Goal: Information Seeking & Learning: Find specific fact

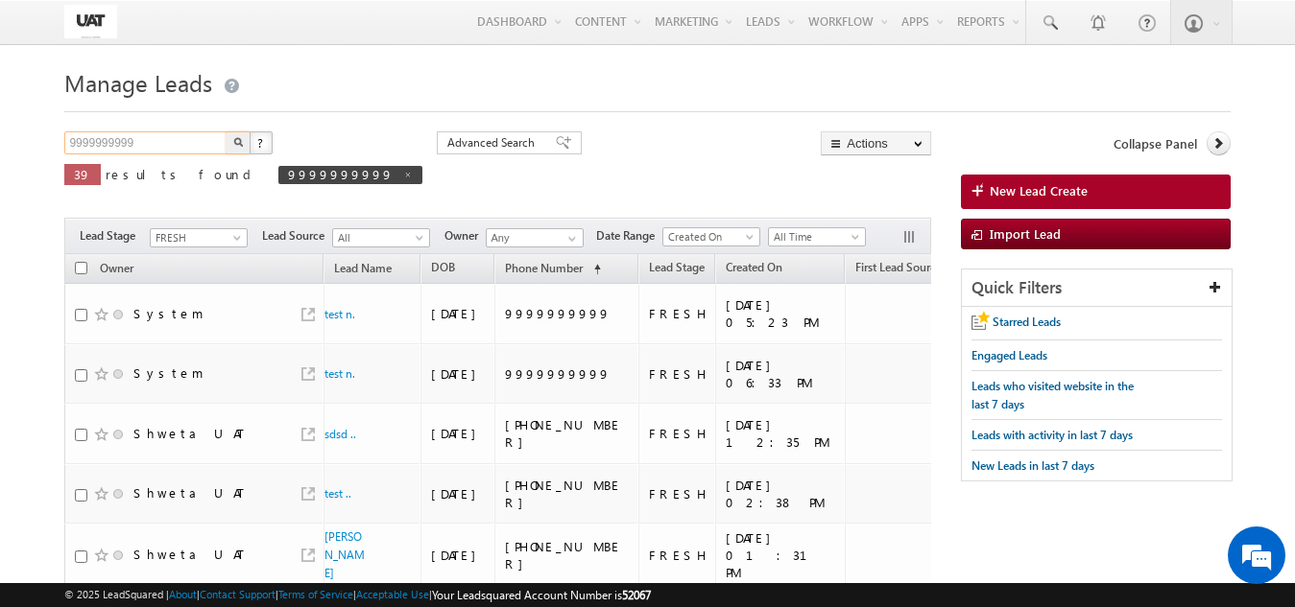
drag, startPoint x: 145, startPoint y: 151, endPoint x: 32, endPoint y: 146, distance: 113.3
paste input "7654730424"
click at [236, 148] on button "button" at bounding box center [238, 142] width 25 height 23
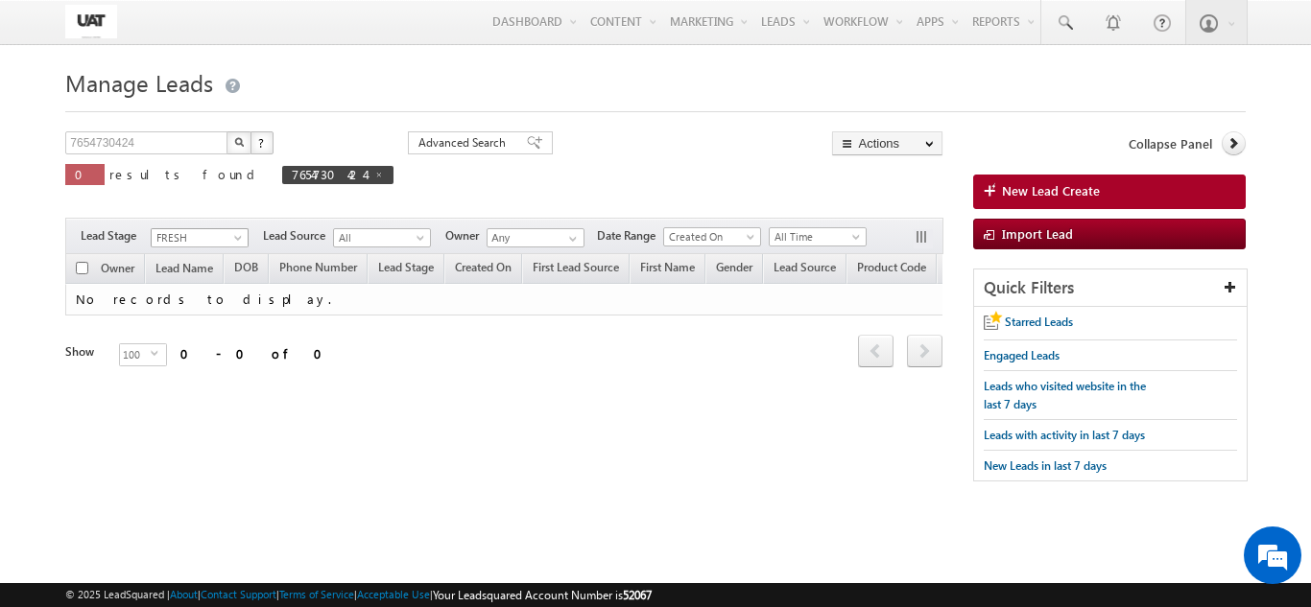
click at [234, 244] on span at bounding box center [239, 241] width 15 height 15
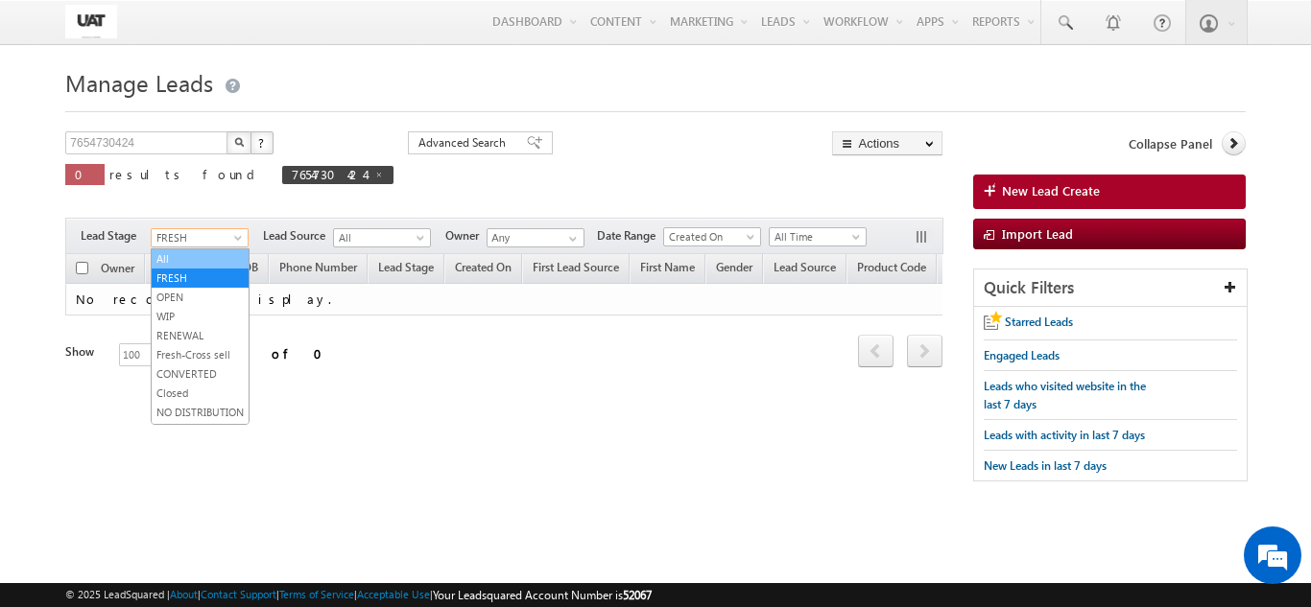
click at [216, 254] on link "All" at bounding box center [200, 258] width 97 height 17
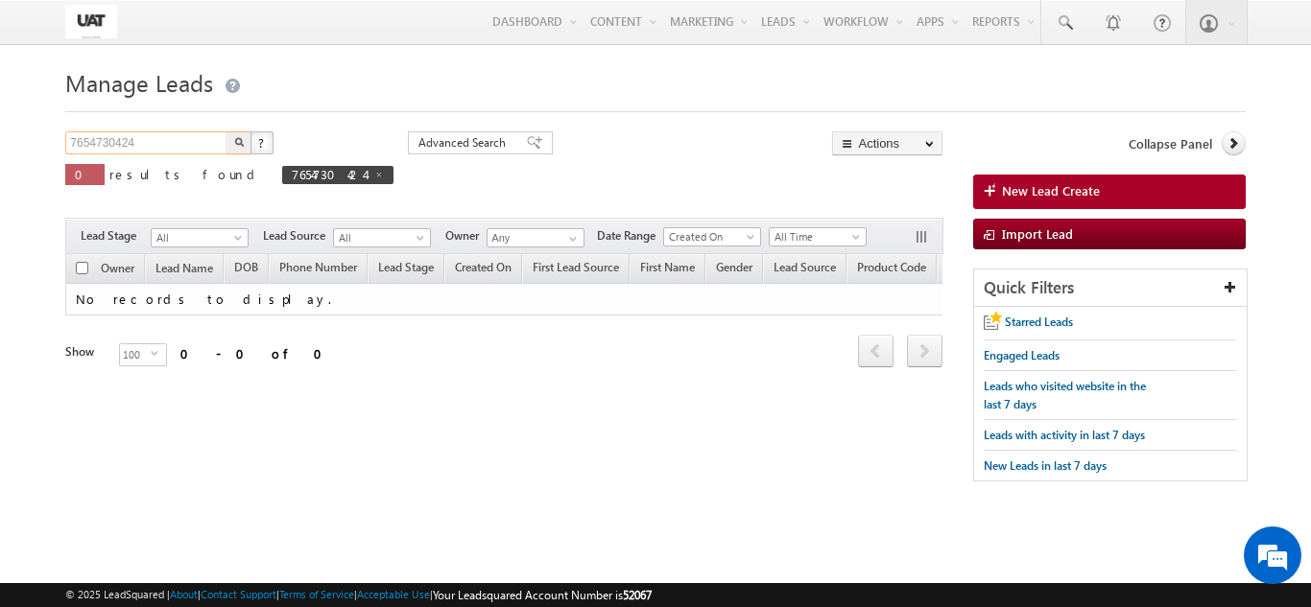
drag, startPoint x: 195, startPoint y: 139, endPoint x: 0, endPoint y: 143, distance: 194.8
click at [0, 143] on body "Menu Shweta UAT [PERSON_NAME]uat @kota [DOMAIN_NAME]" at bounding box center [655, 271] width 1311 height 542
paste input "8354730463"
click at [238, 147] on img "button" at bounding box center [239, 142] width 10 height 10
click at [282, 176] on span "8354730463" at bounding box center [338, 175] width 113 height 18
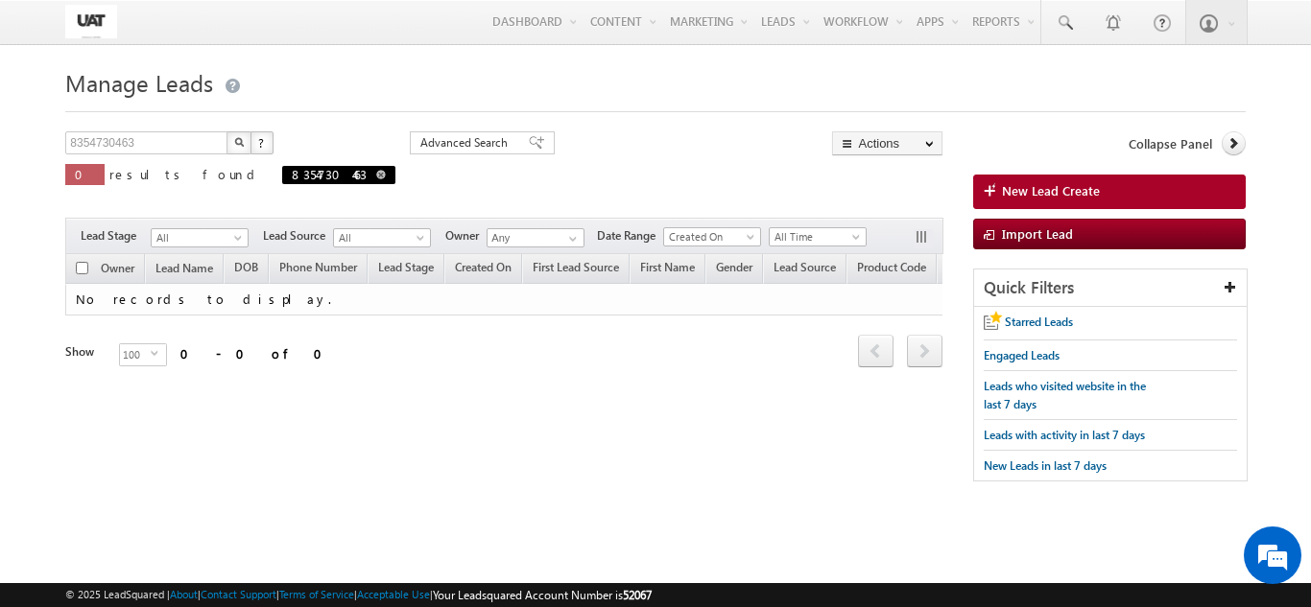
click at [376, 173] on span at bounding box center [381, 175] width 10 height 10
type input "Search Leads"
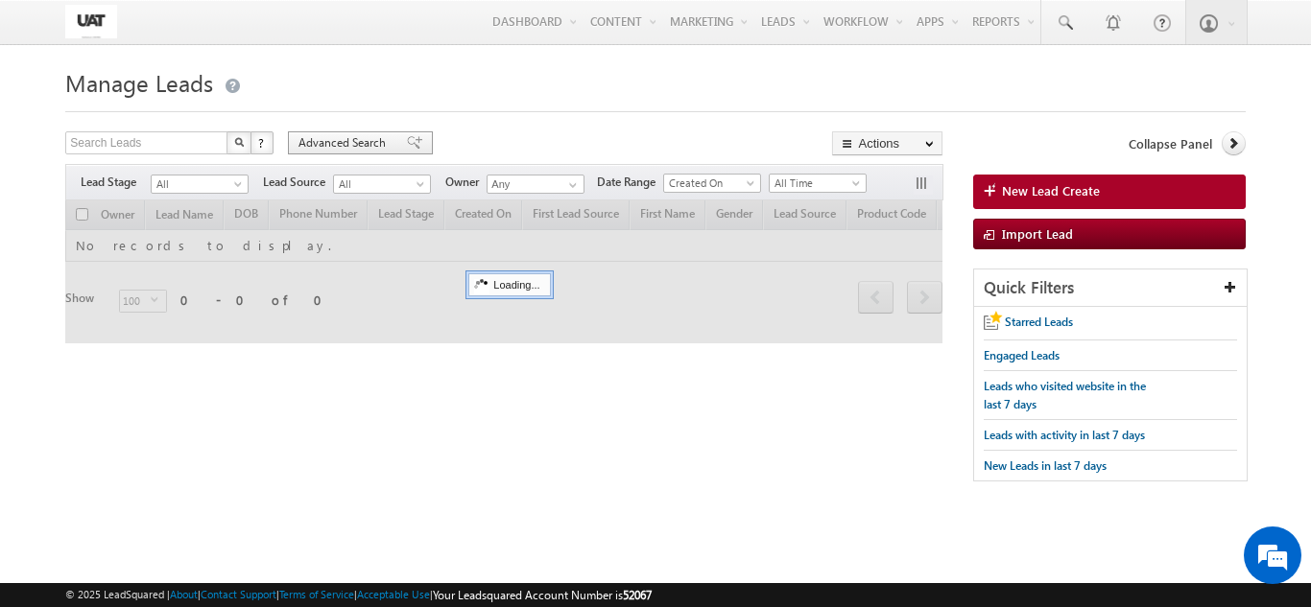
click at [362, 141] on span "Advanced Search" at bounding box center [344, 142] width 93 height 17
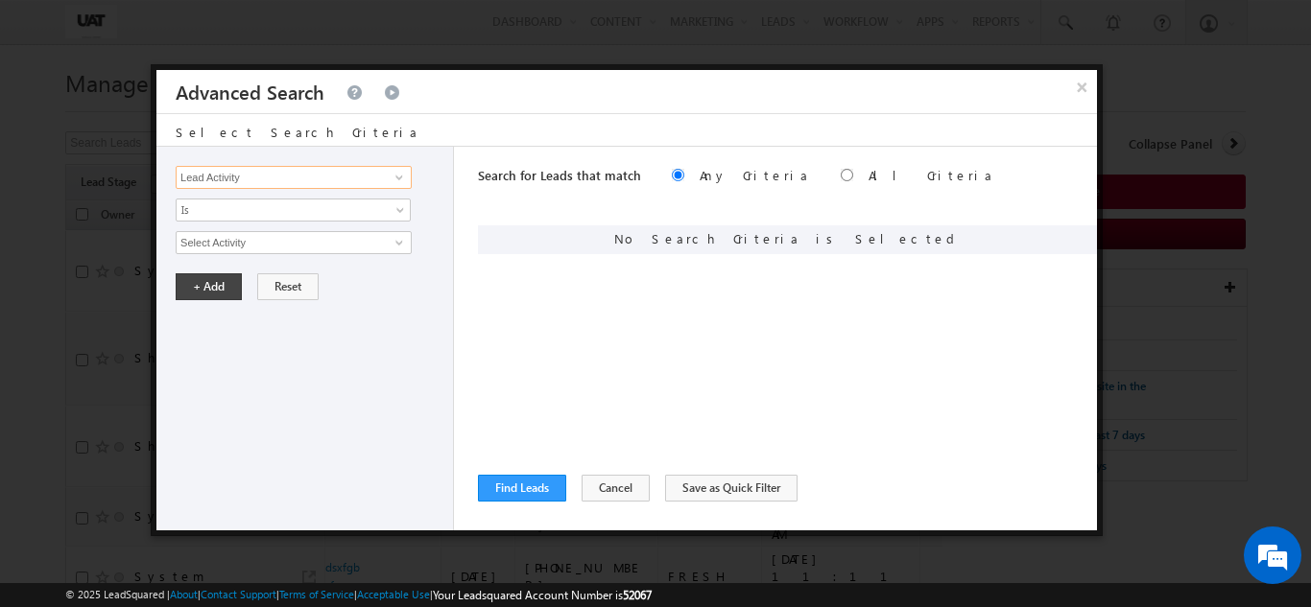
click at [328, 174] on input "Lead Activity" at bounding box center [294, 177] width 236 height 23
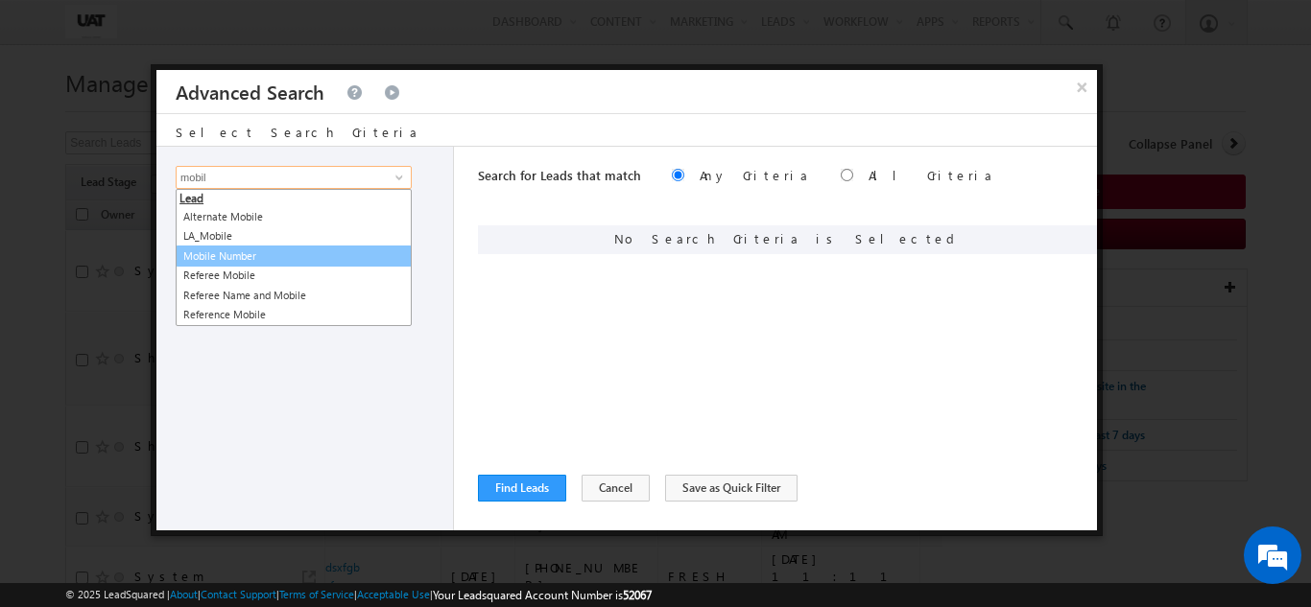
click at [284, 257] on link "Mobile Number" at bounding box center [294, 257] width 236 height 22
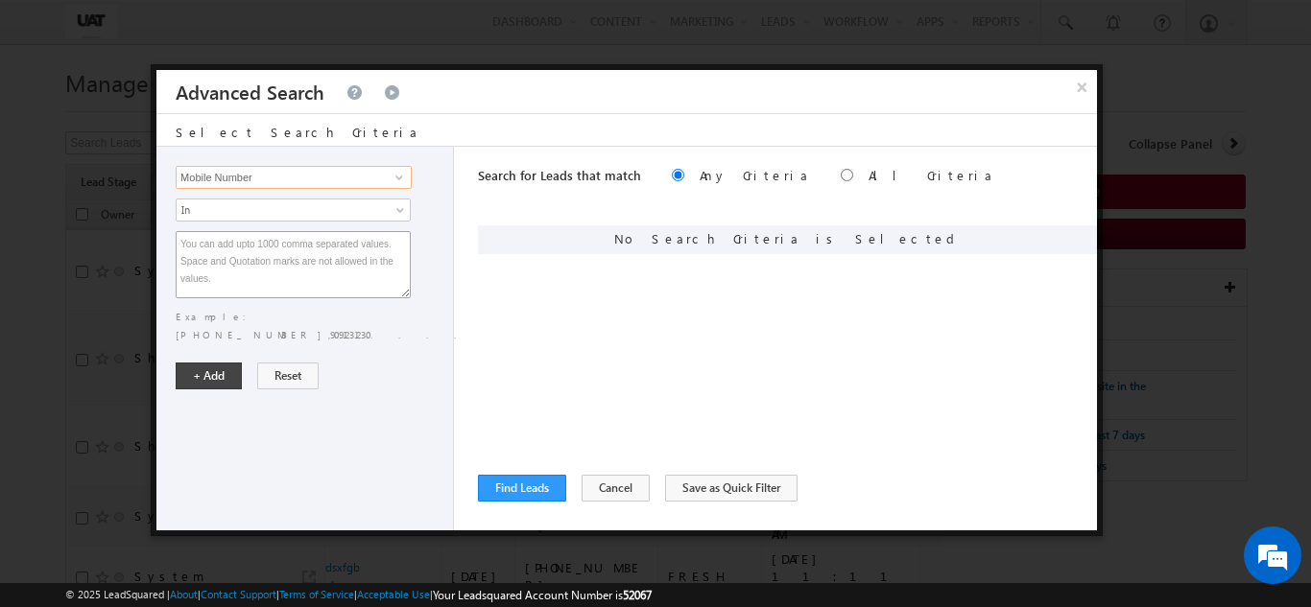
type input "Mobile Number"
click at [284, 237] on textarea at bounding box center [293, 264] width 235 height 67
click at [279, 218] on span "In" at bounding box center [281, 210] width 208 height 17
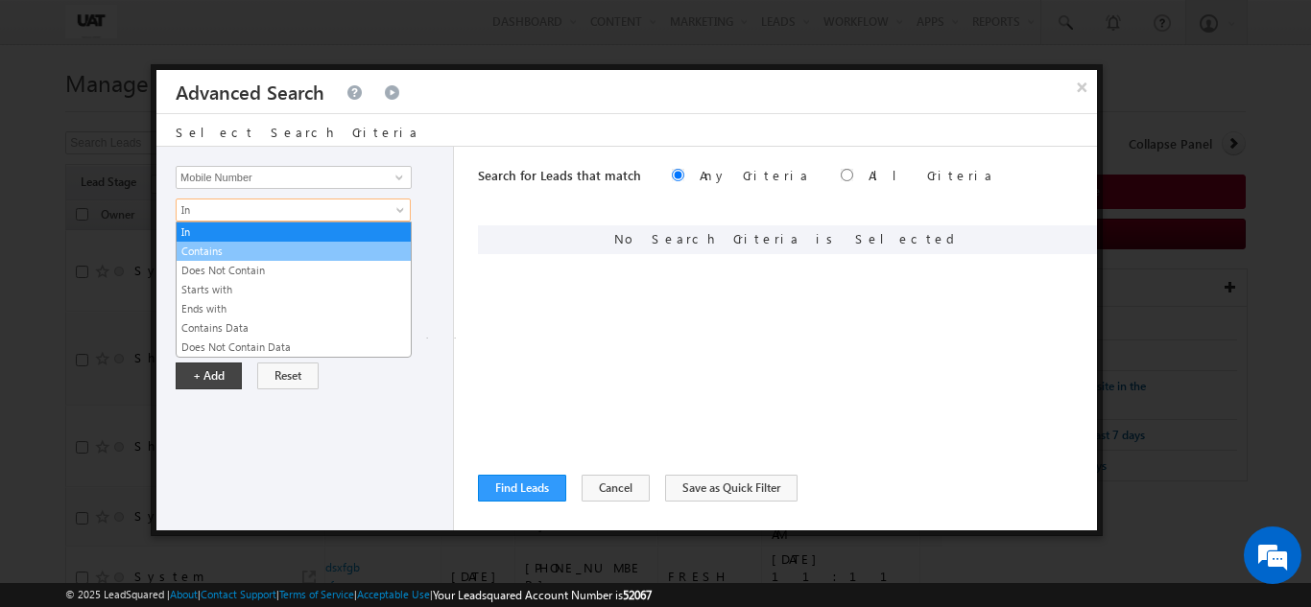
click at [259, 252] on link "Contains" at bounding box center [294, 251] width 234 height 17
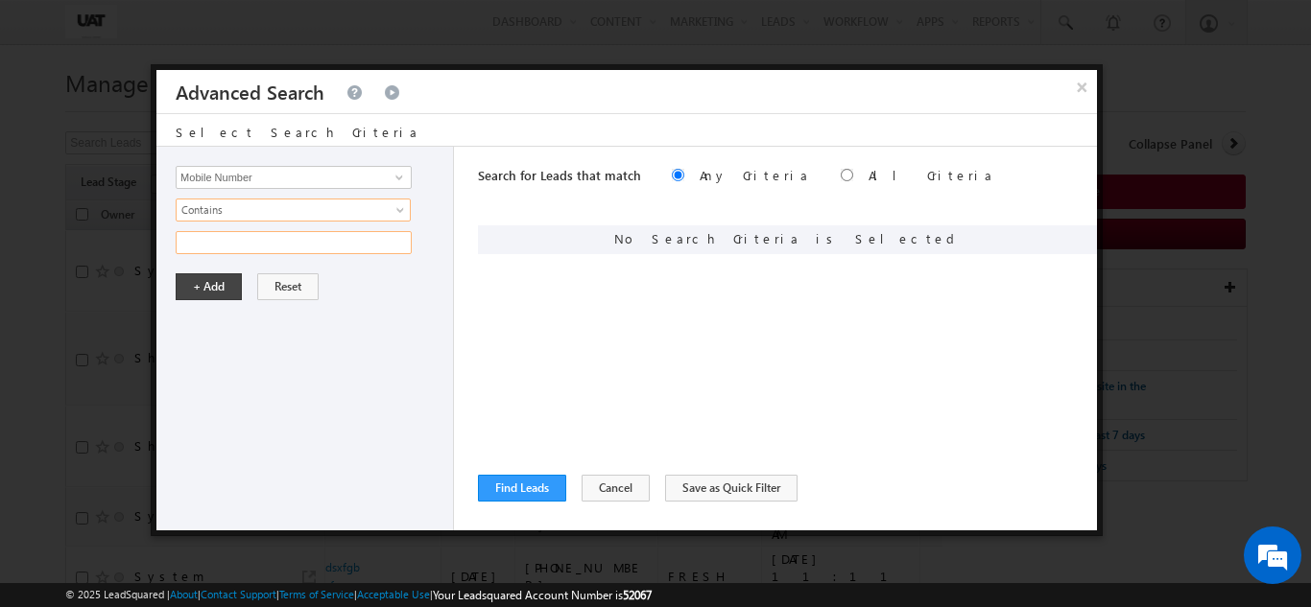
click at [259, 247] on input "text" at bounding box center [294, 242] width 236 height 23
paste input "8354730463"
type input "8354730463"
click at [226, 285] on button "+ Add" at bounding box center [209, 286] width 66 height 27
click at [507, 481] on button "Find Leads" at bounding box center [522, 488] width 88 height 27
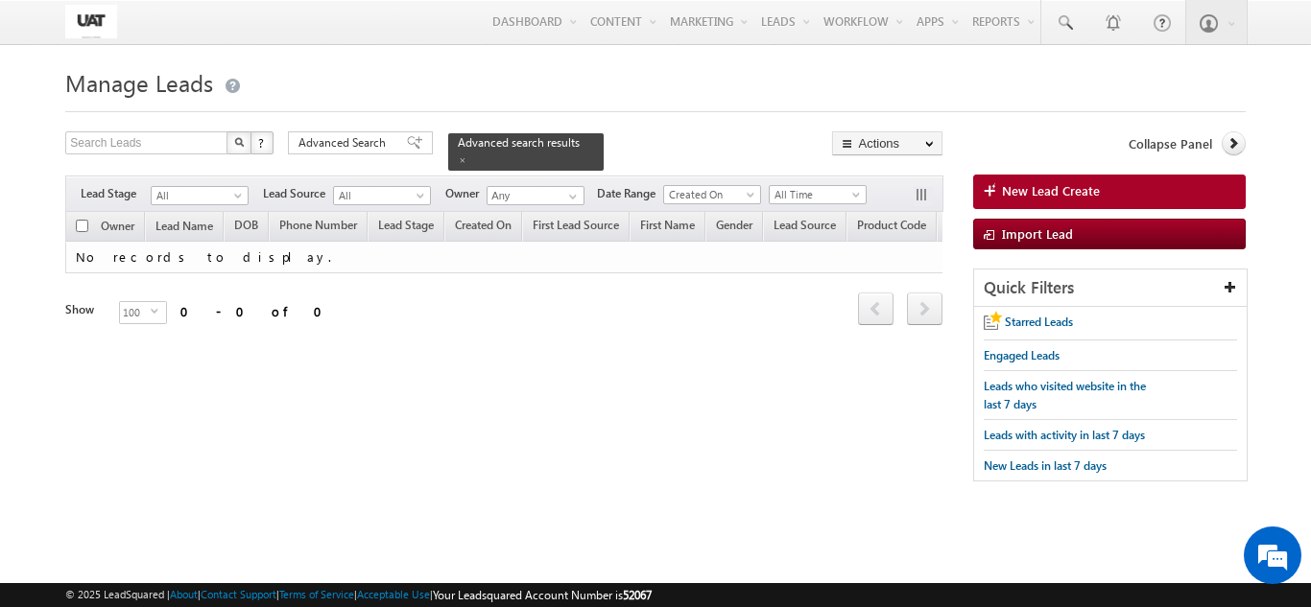
click at [360, 126] on form "Manage Leads New Lead Create Search Leads X ? 0 results found Advanced Search A…" at bounding box center [654, 281] width 1179 height 439
click at [363, 139] on span "Advanced Search" at bounding box center [344, 142] width 93 height 17
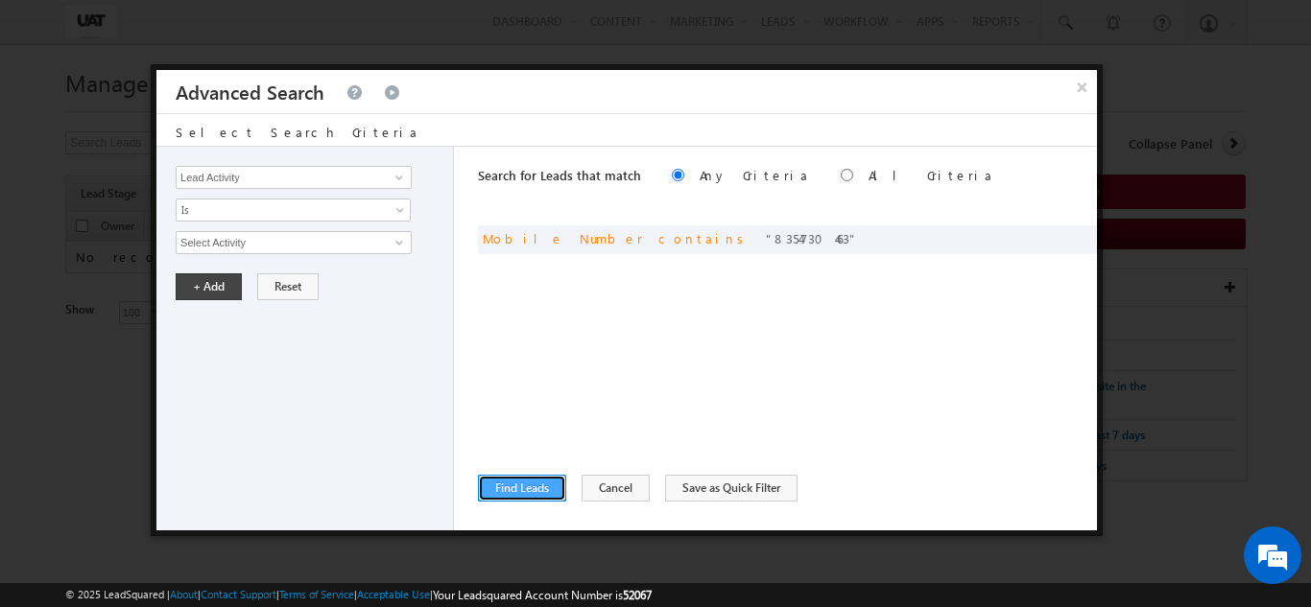
click at [539, 481] on button "Find Leads" at bounding box center [522, 488] width 88 height 27
